Goal: Contribute content: Add original content to the website for others to see

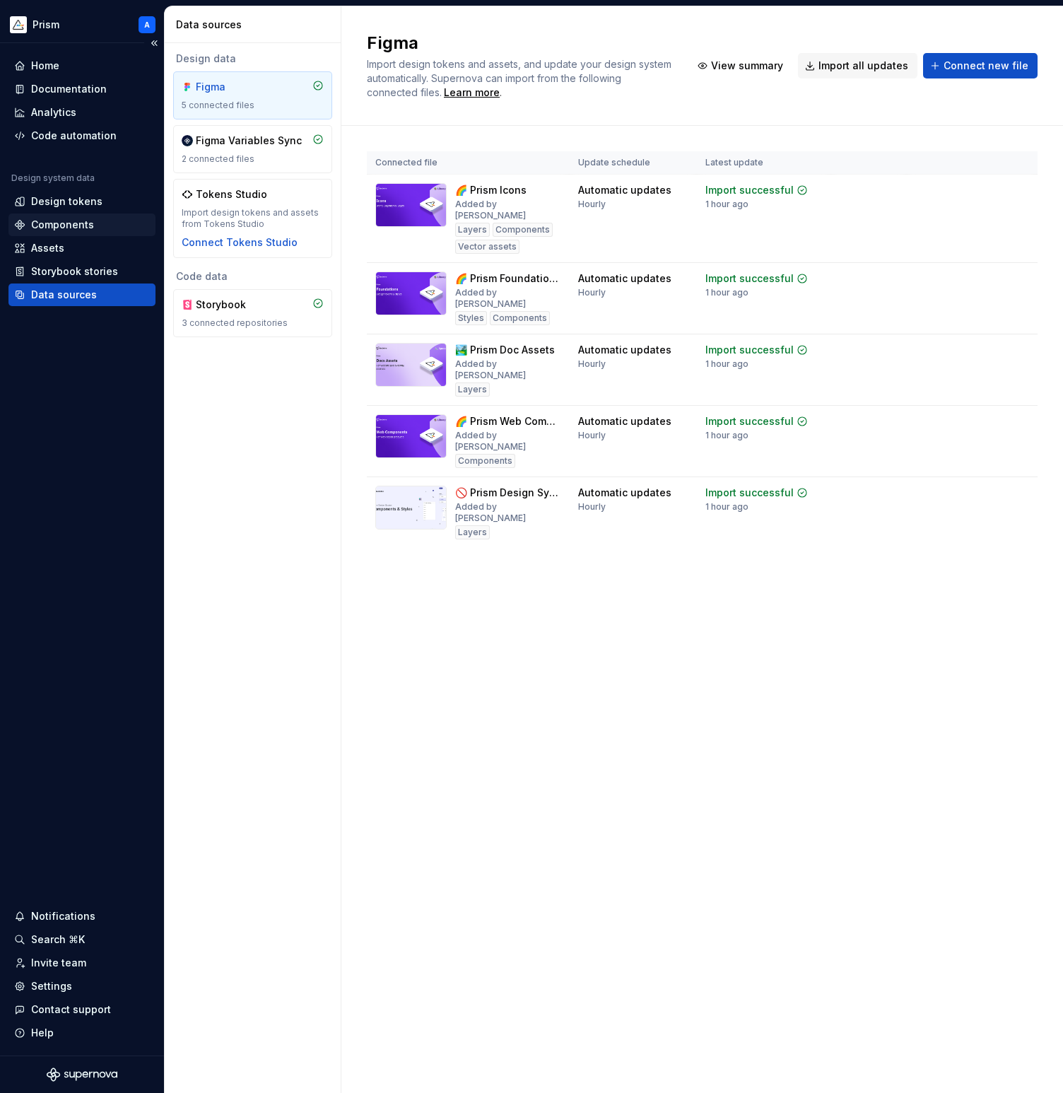
click at [86, 225] on div "Components" at bounding box center [62, 225] width 63 height 14
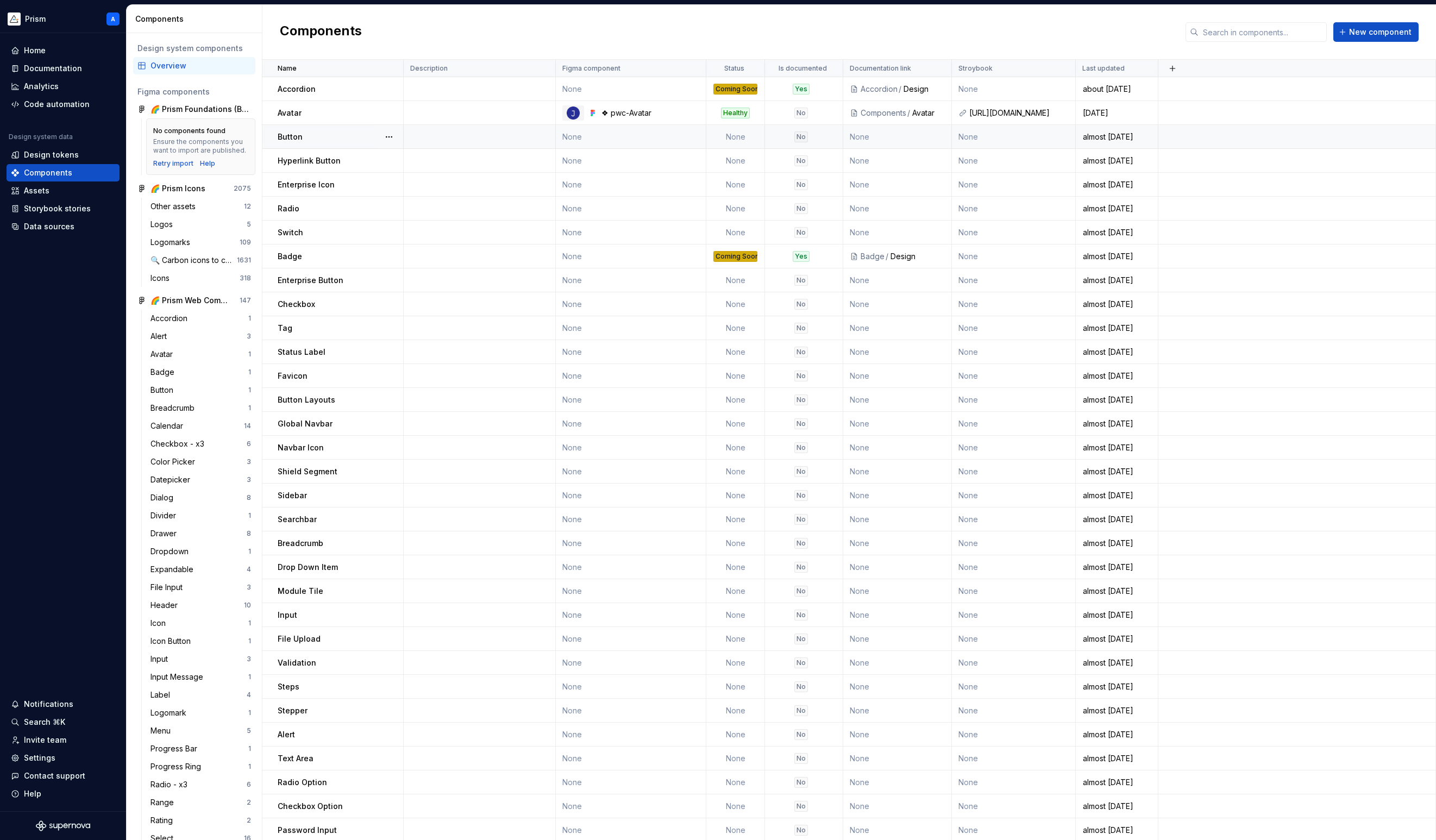
click at [602, 132] on td "None" at bounding box center [631, 137] width 151 height 24
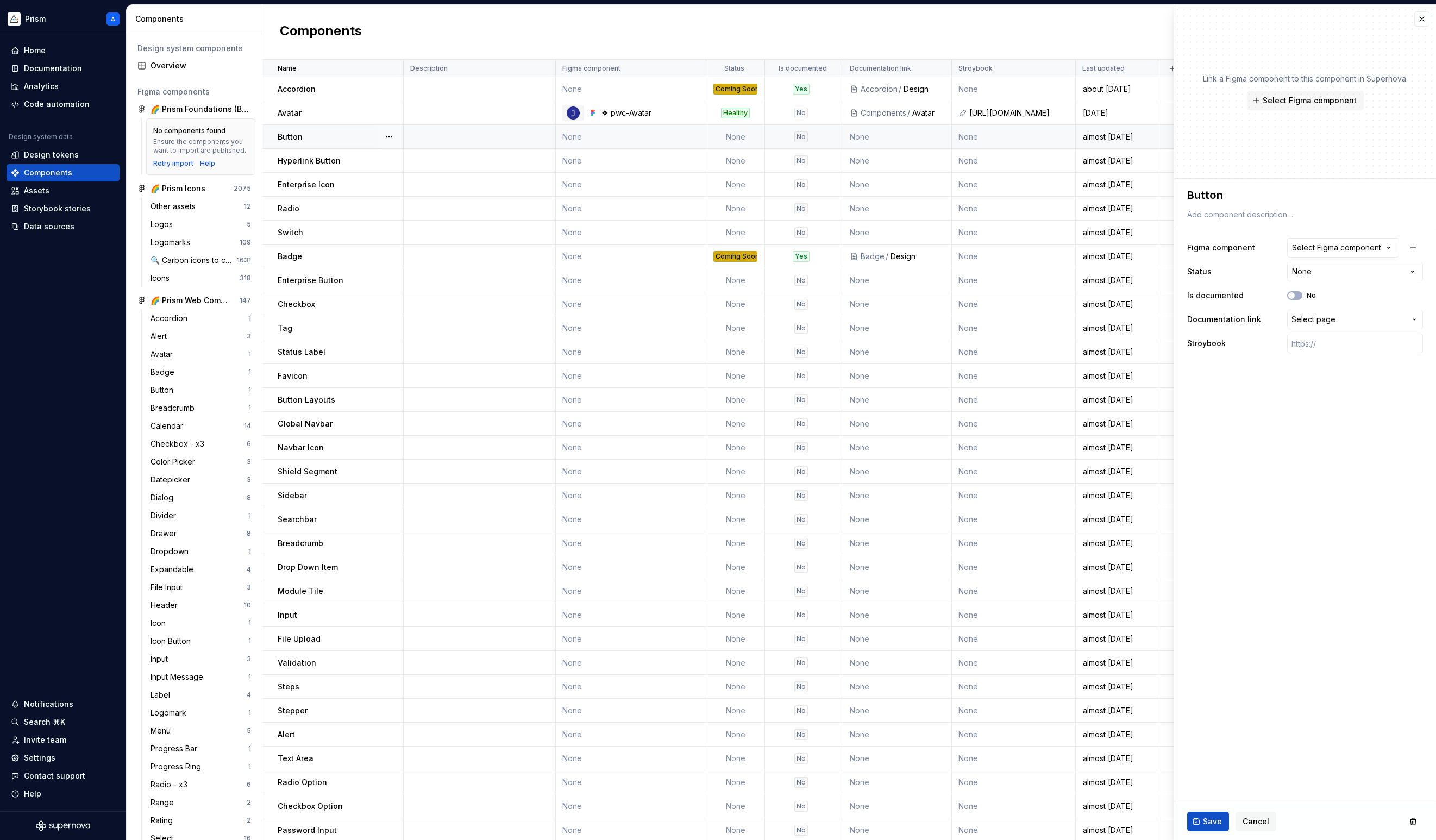
type textarea "*"
click at [816, 249] on icon "button" at bounding box center [1389, 247] width 11 height 11
type input "**********"
click at [816, 346] on div at bounding box center [1240, 329] width 68 height 65
type textarea "*"
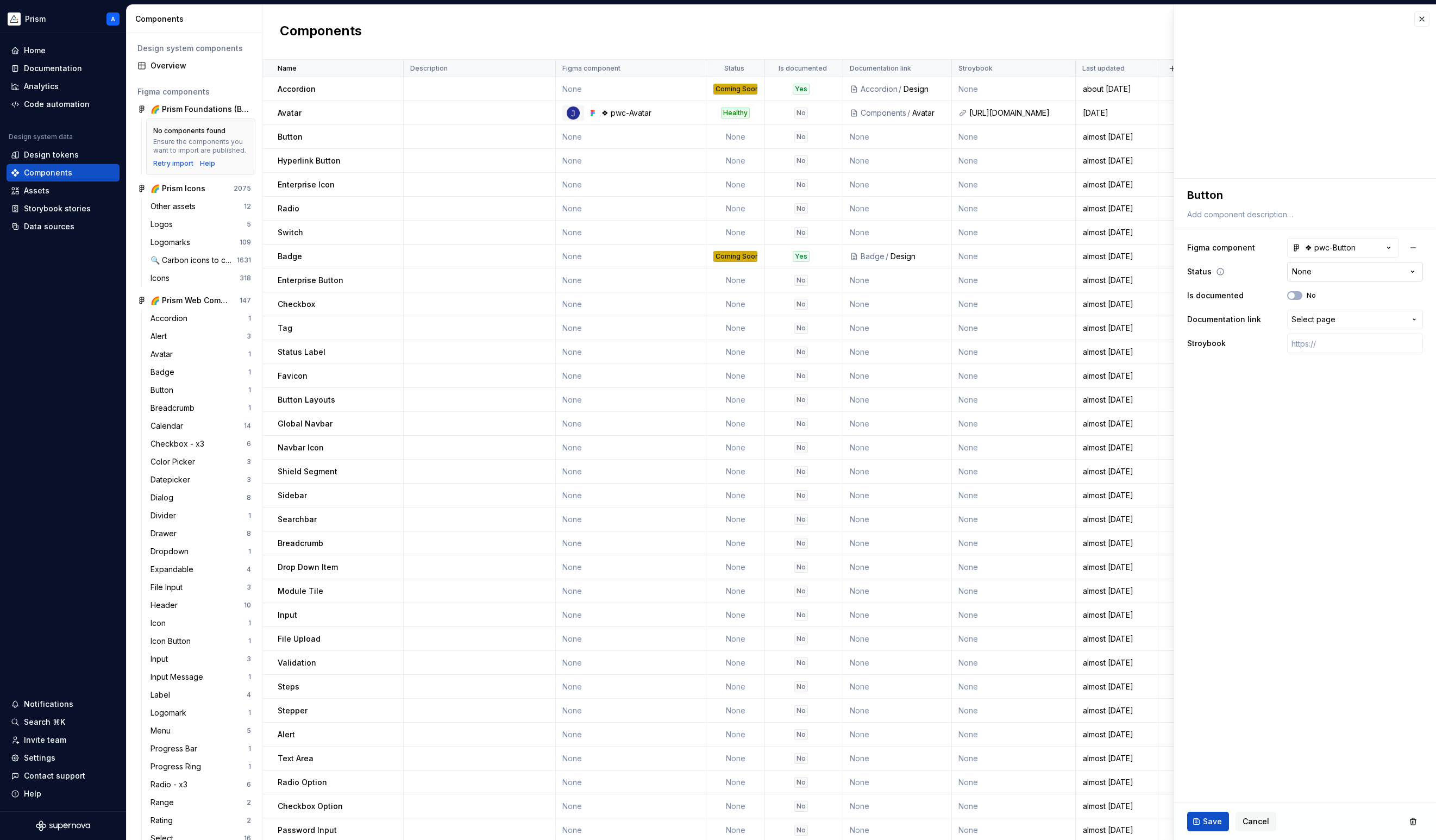
click at [816, 270] on html "Prism A Home Documentation Analytics Code automation Design system data Design …" at bounding box center [718, 420] width 1436 height 840
select select "**********"
click at [816, 342] on icon at bounding box center [1234, 343] width 6 height 6
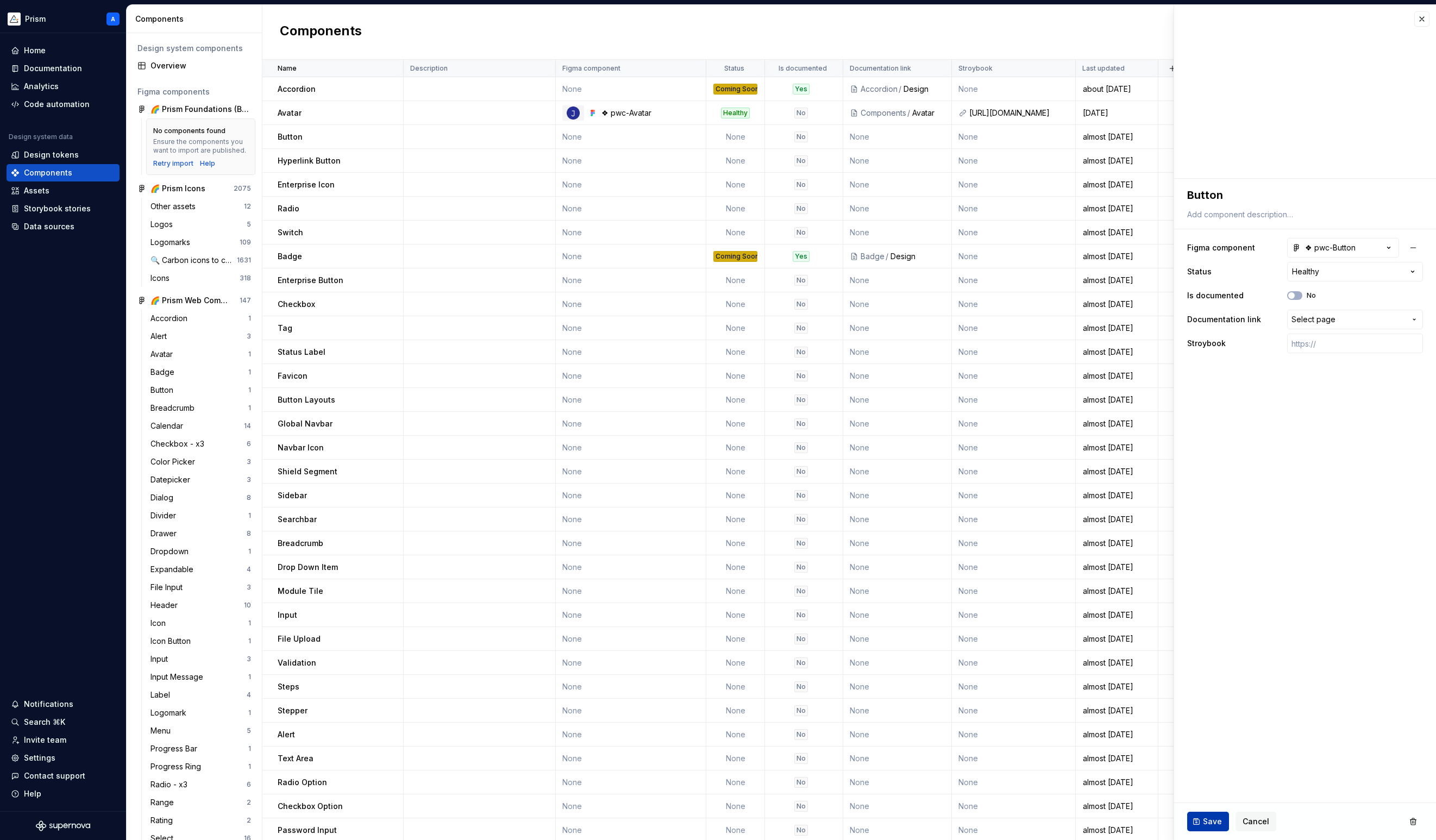
click at [816, 824] on span "Save" at bounding box center [1212, 822] width 19 height 11
type textarea "*"
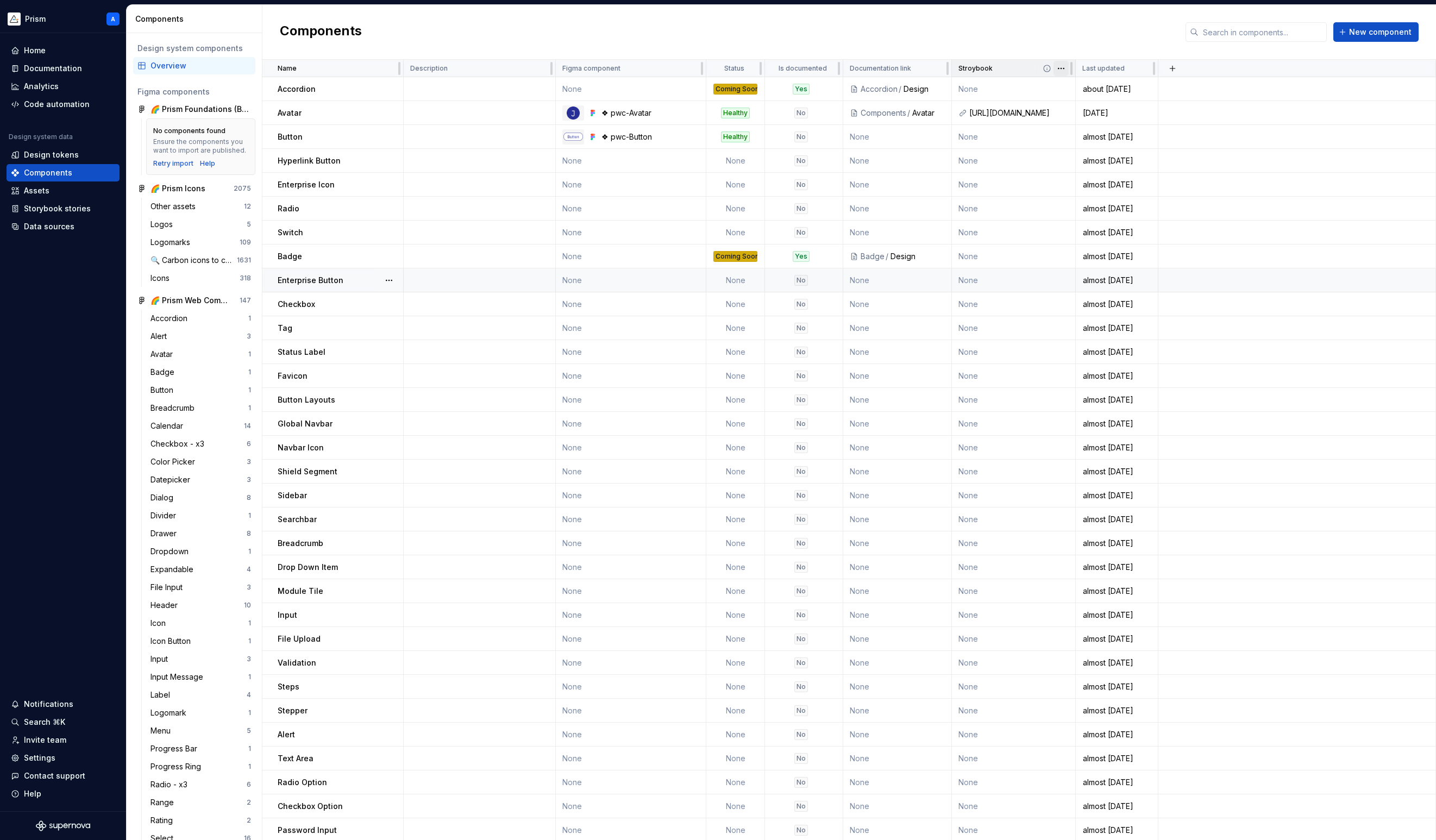
click at [816, 71] on html "Prism A Home Documentation Analytics Code automation Design system data Design …" at bounding box center [718, 420] width 1436 height 840
click at [816, 93] on span "Edit property" at bounding box center [1109, 90] width 71 height 11
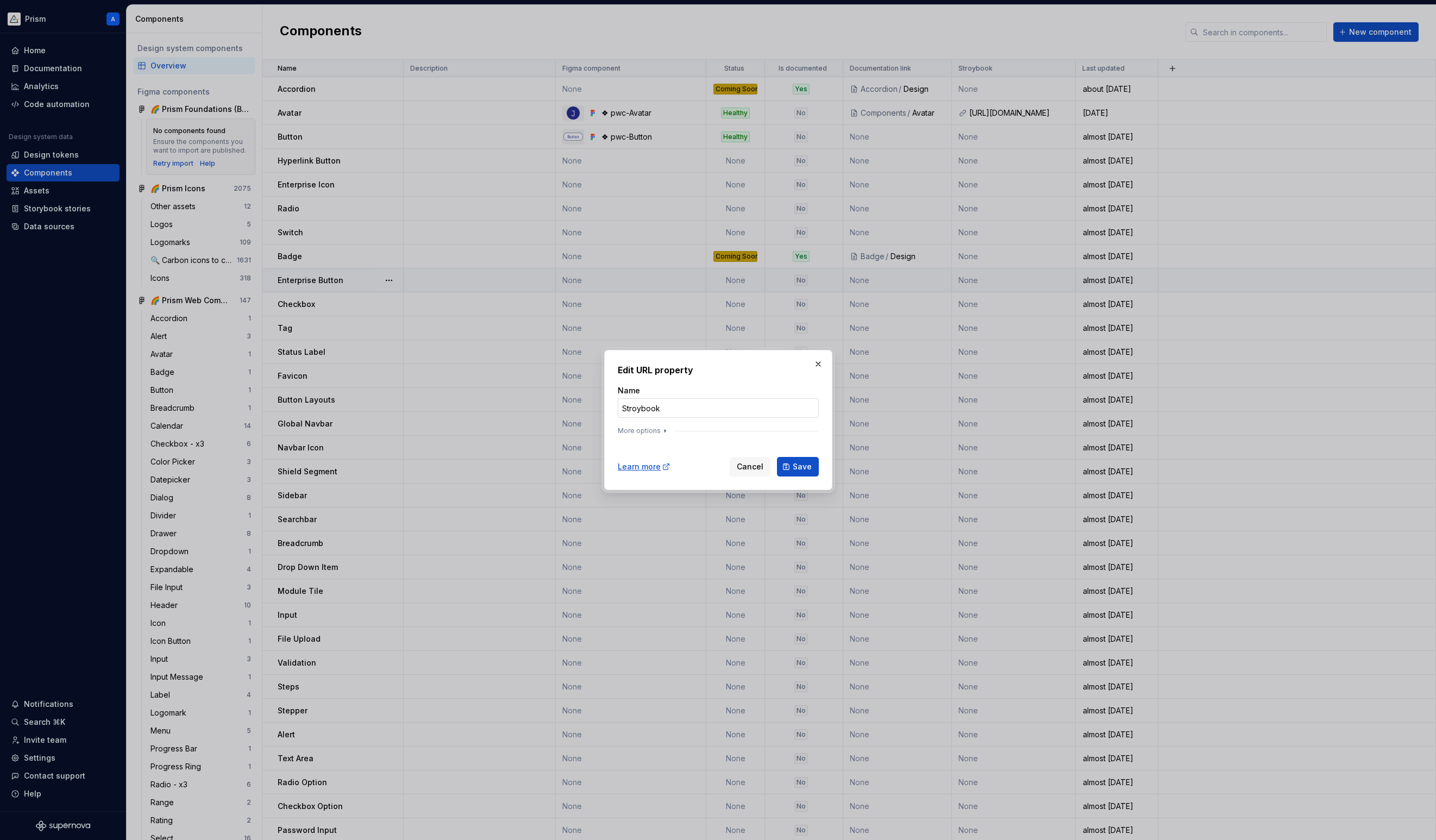
click at [637, 410] on input "Stroybook" at bounding box center [719, 407] width 201 height 19
type input "Storybook"
click at [651, 430] on button "More options" at bounding box center [643, 430] width 52 height 8
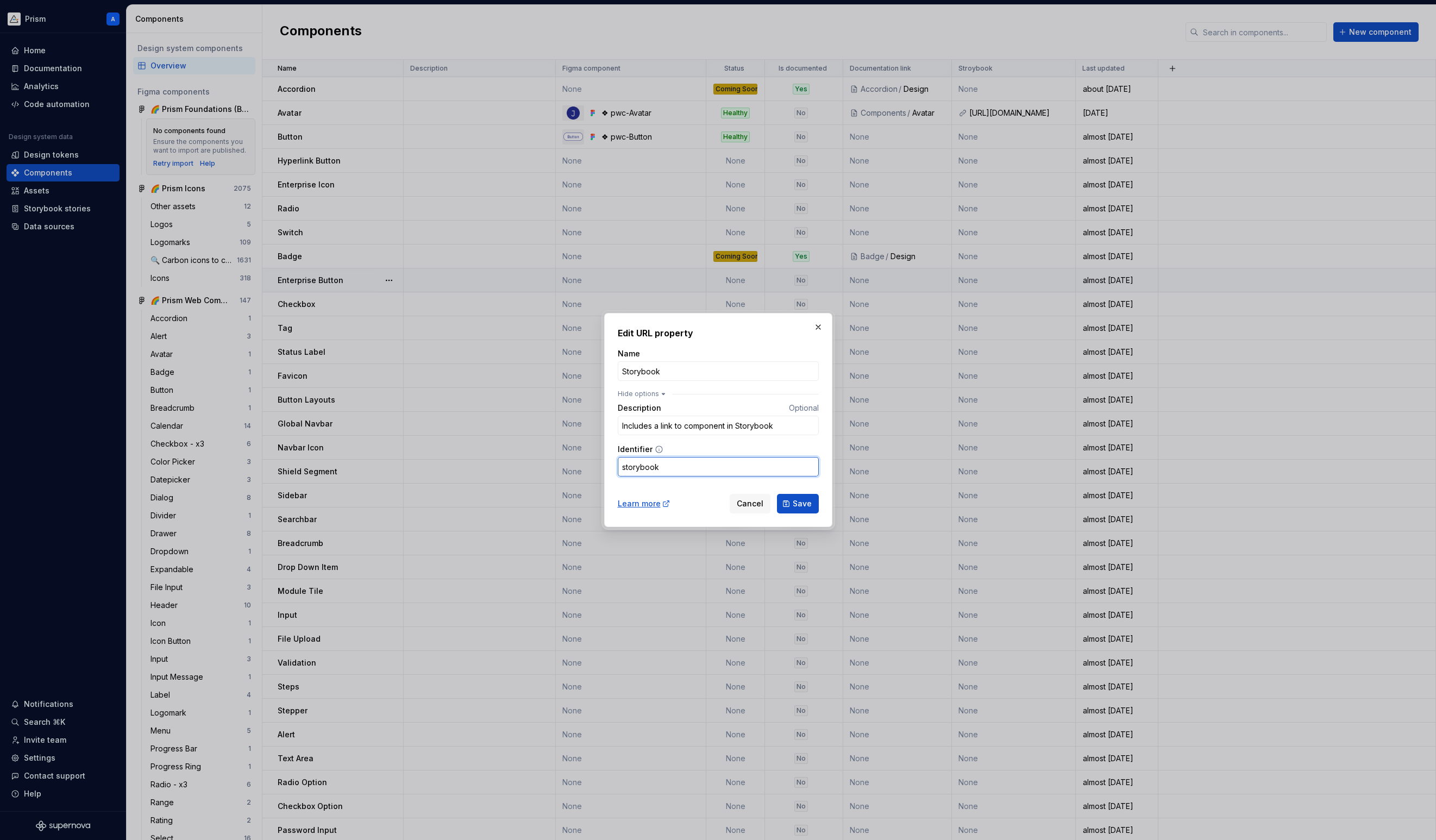
click at [637, 464] on input "storybook" at bounding box center [719, 466] width 201 height 19
type input "storybook"
click at [789, 501] on button "Save" at bounding box center [798, 503] width 42 height 19
